Goal: Navigation & Orientation: Find specific page/section

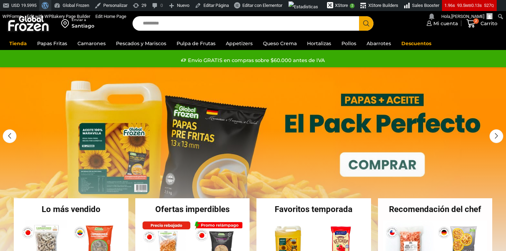
click at [47, 6] on span "Barra de herramientas" at bounding box center [44, 5] width 5 height 10
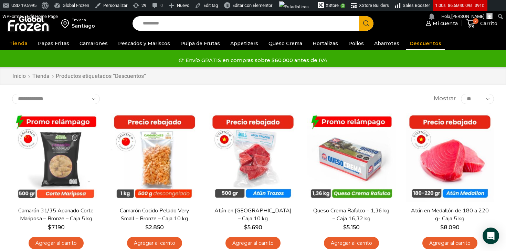
click at [29, 25] on img at bounding box center [28, 23] width 43 height 18
